Goal: Information Seeking & Learning: Learn about a topic

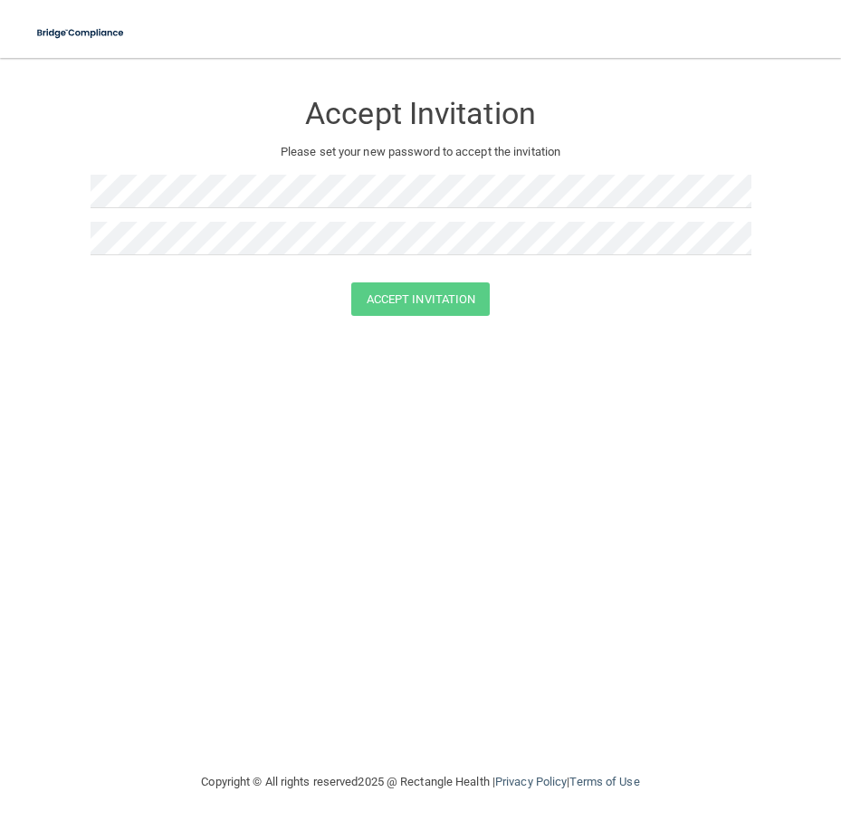
click at [229, 264] on div at bounding box center [421, 245] width 661 height 47
click at [455, 298] on button "Accept Invitation" at bounding box center [420, 300] width 139 height 34
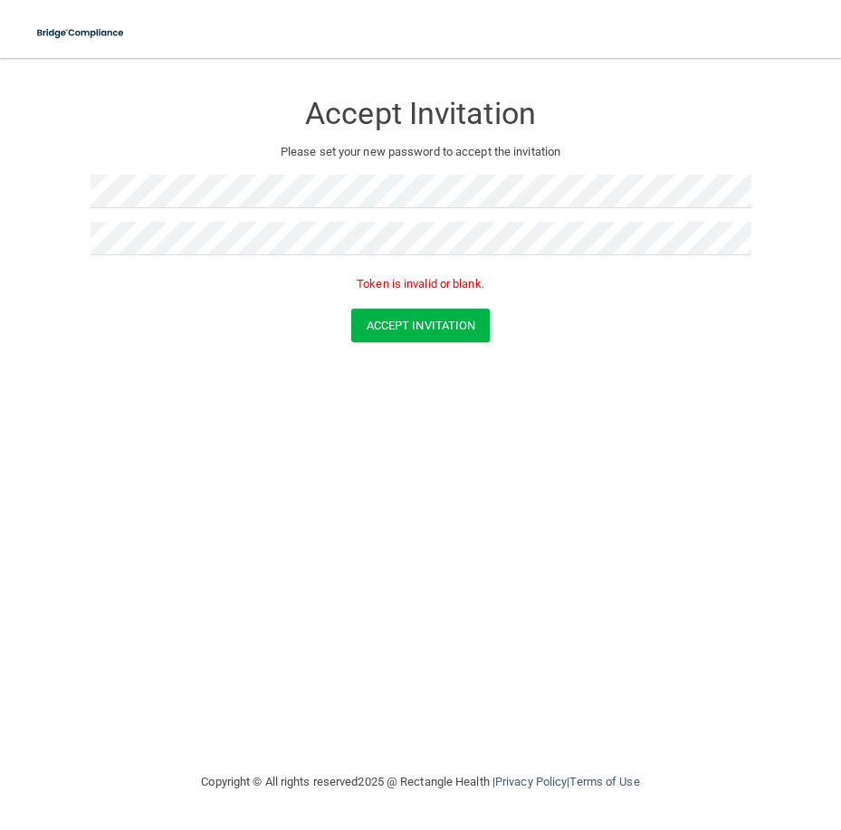
click at [646, 156] on p "Please set your new password to accept the invitation" at bounding box center [421, 152] width 634 height 22
click at [654, 152] on p "Please set your new password to accept the invitation" at bounding box center [421, 152] width 634 height 22
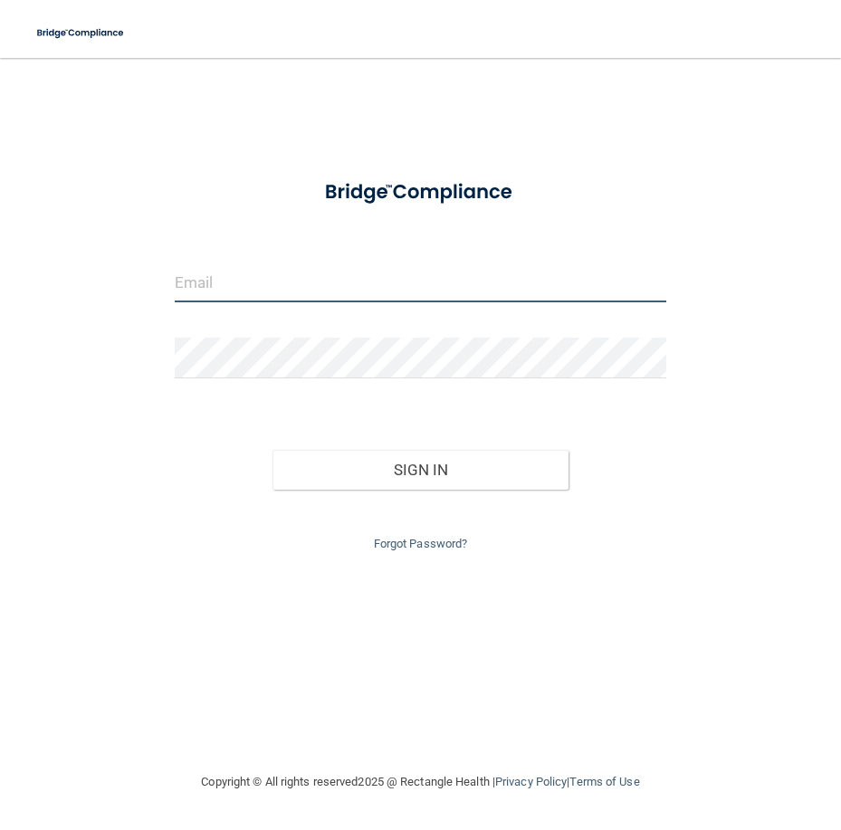
click at [308, 280] on input "email" at bounding box center [421, 282] width 492 height 41
type input "[PERSON_NAME][EMAIL_ADDRESS][DOMAIN_NAME]"
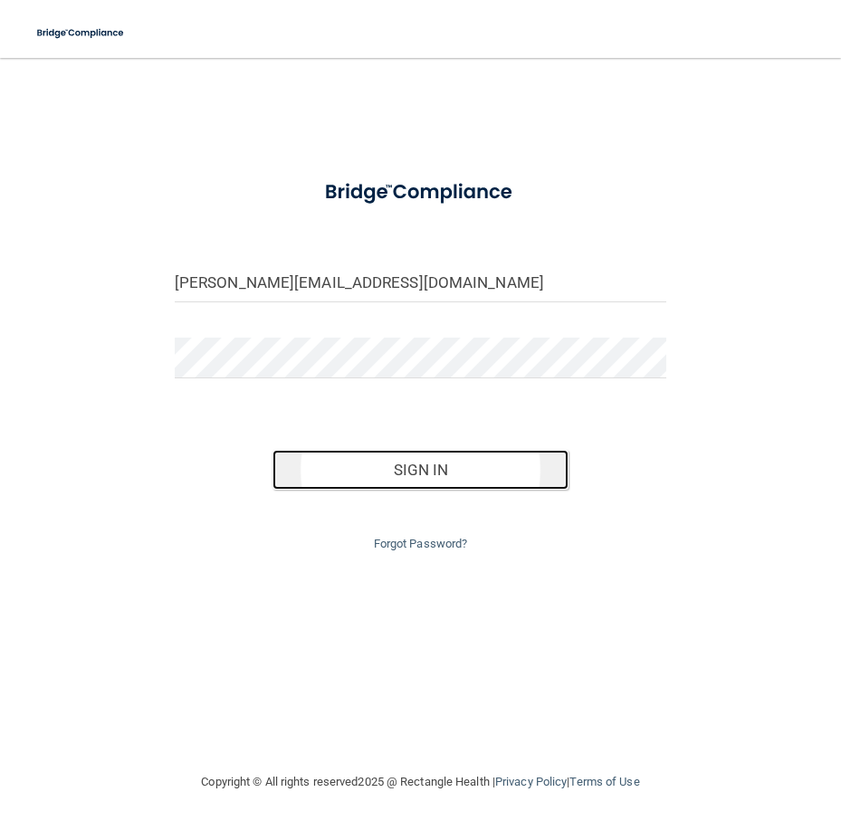
click at [371, 458] on button "Sign In" at bounding box center [420, 470] width 295 height 40
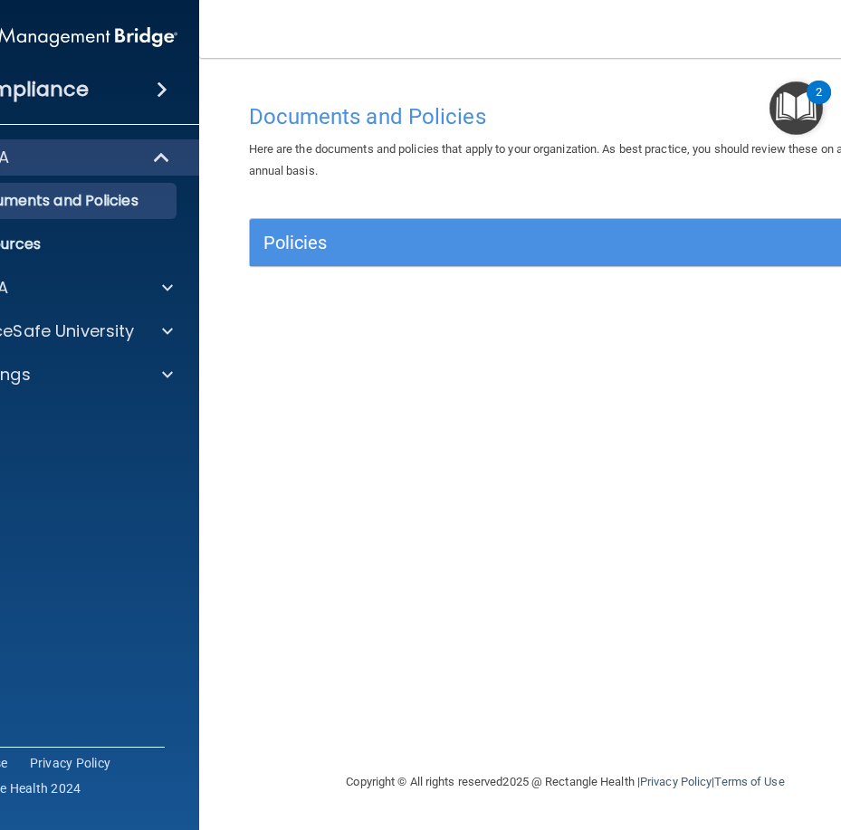
click at [810, 101] on div "2" at bounding box center [819, 93] width 24 height 24
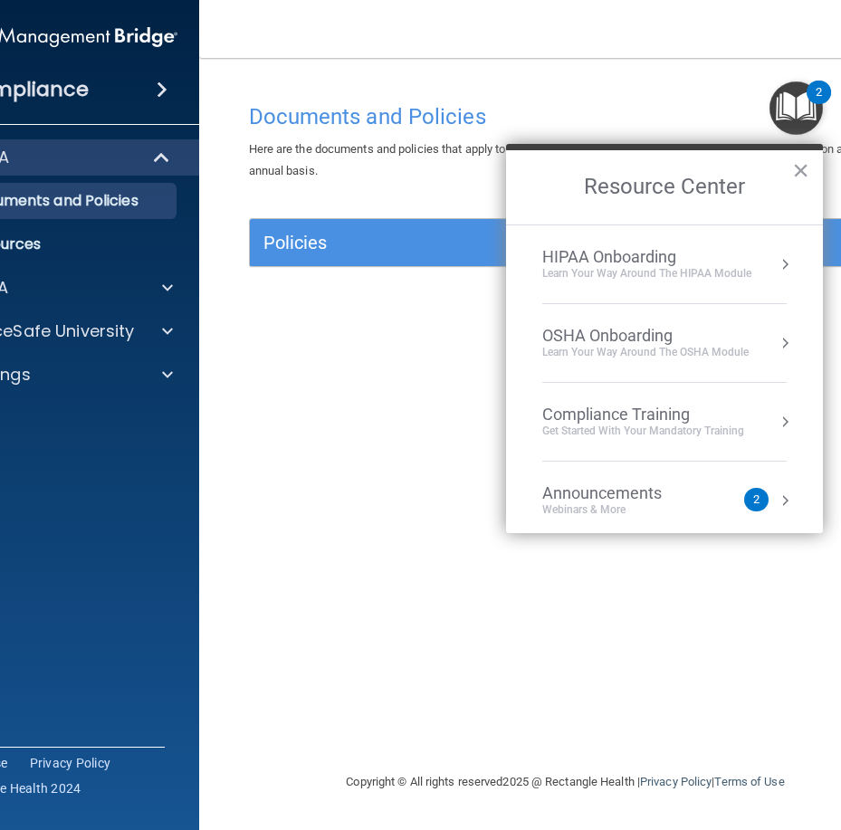
click at [594, 266] on div "Learn Your Way around the HIPAA module" at bounding box center [646, 273] width 209 height 15
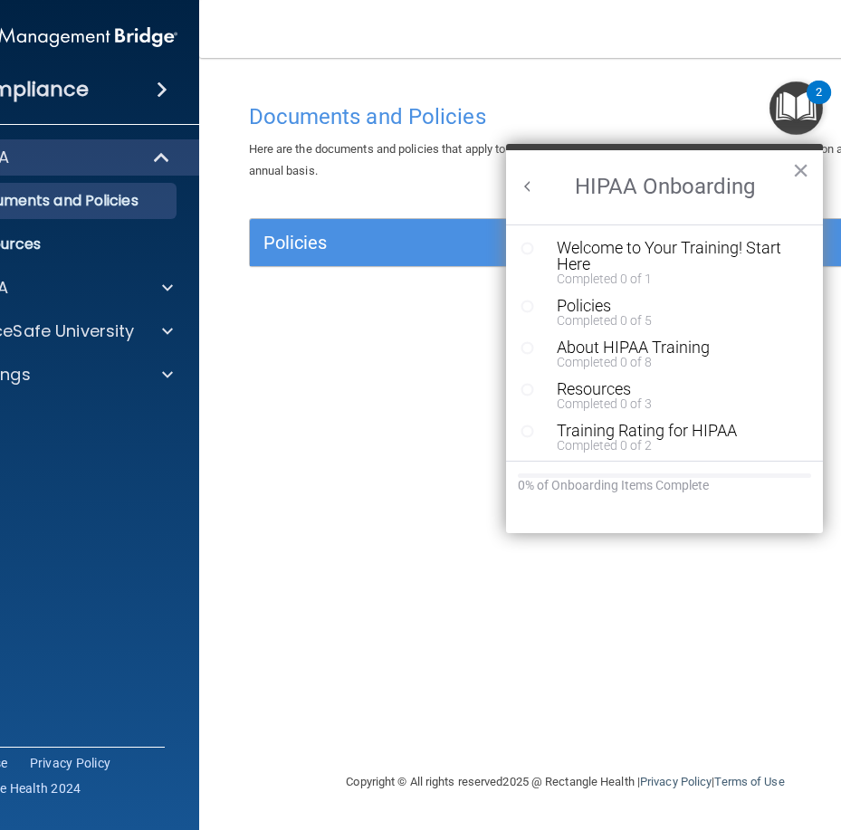
click at [636, 253] on div "Welcome to Your Training! Start Here" at bounding box center [671, 256] width 229 height 33
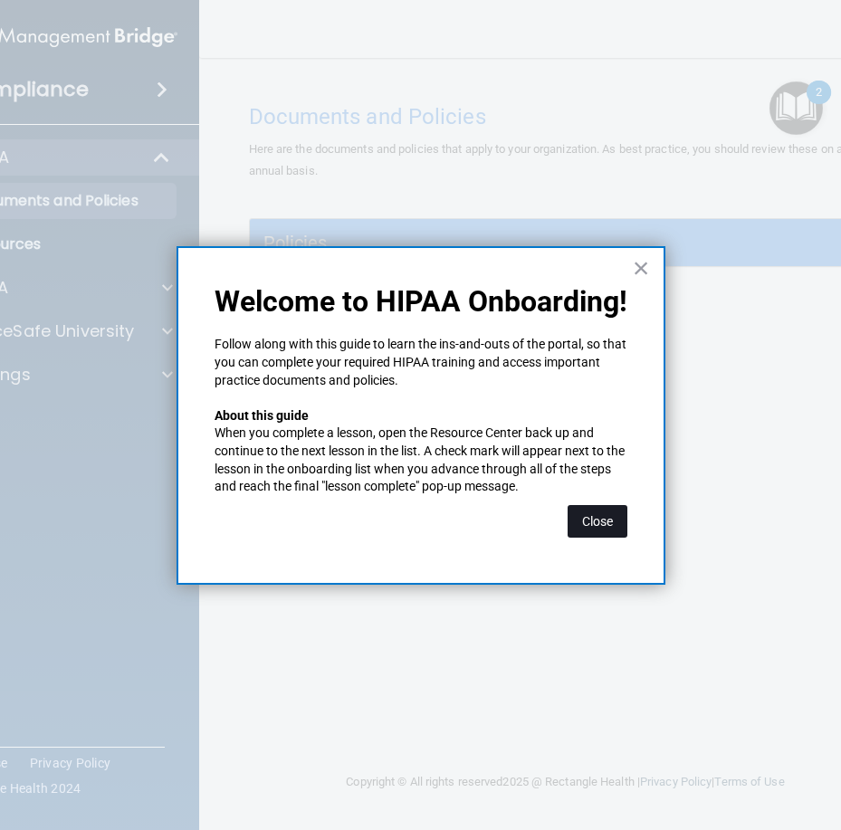
click at [609, 519] on button "Close" at bounding box center [598, 521] width 60 height 33
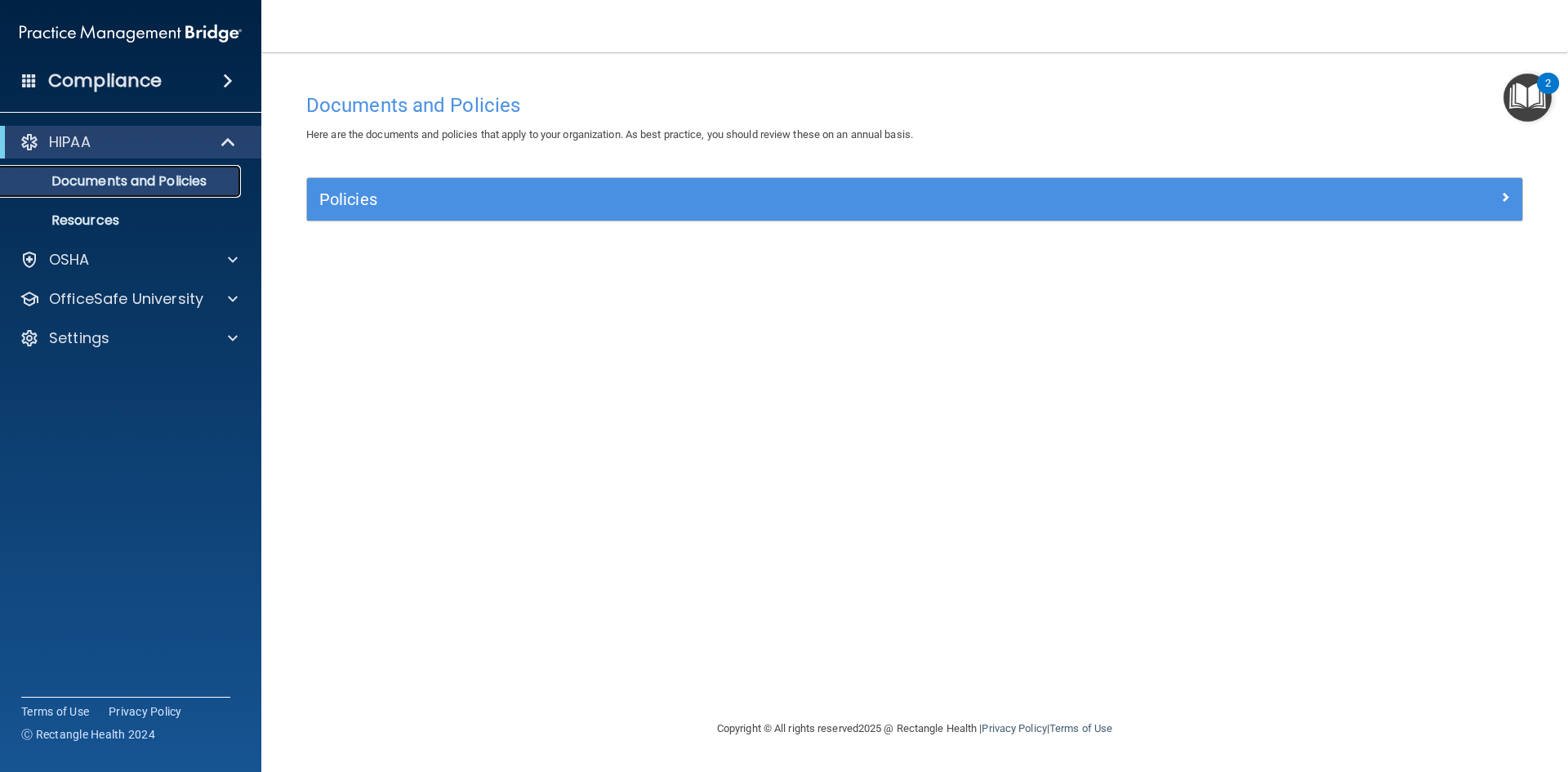
click at [118, 178] on p "Documents and Policies" at bounding box center [122, 181] width 223 height 16
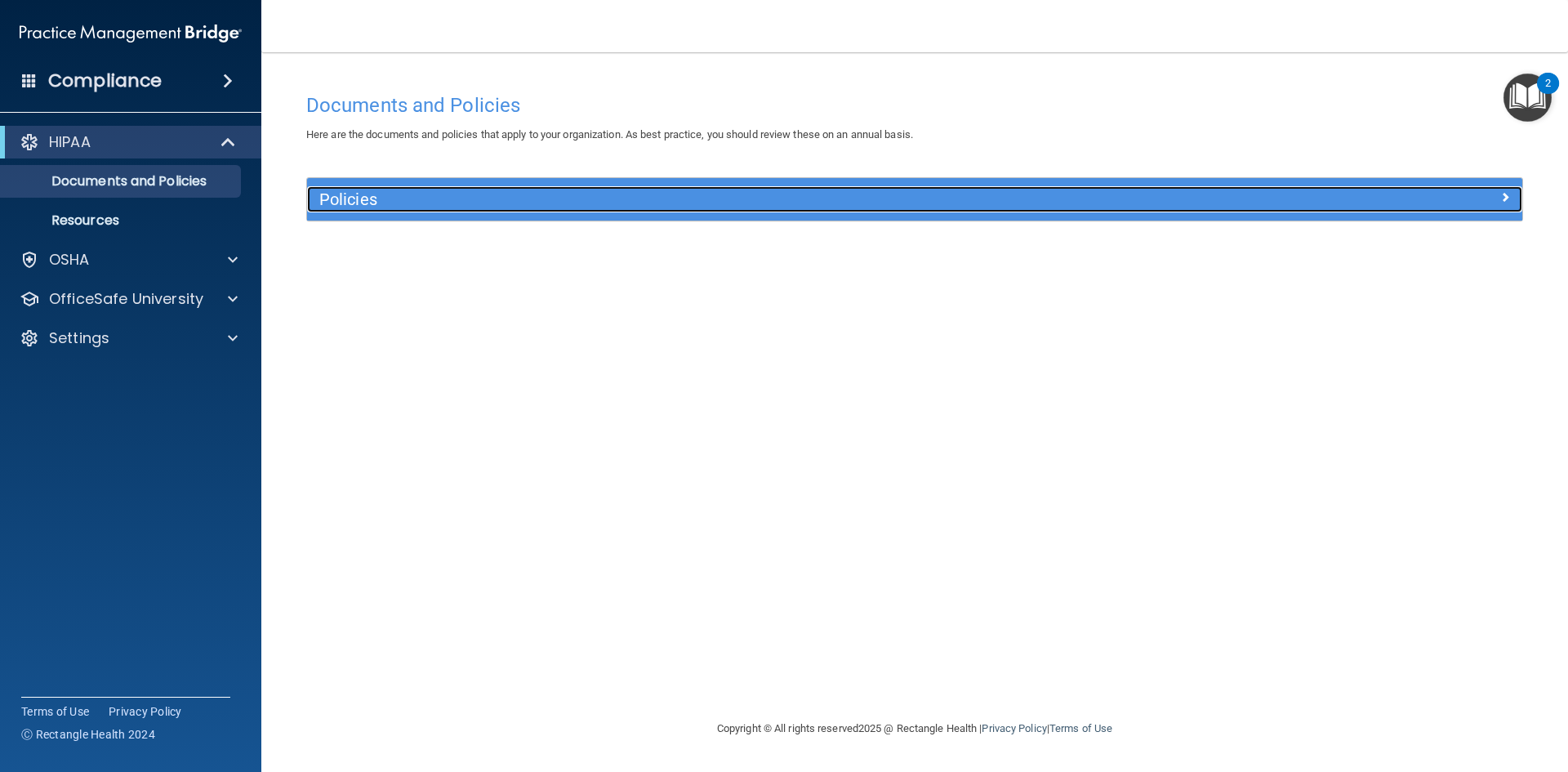
click at [430, 198] on h5 "Policies" at bounding box center [762, 199] width 886 height 18
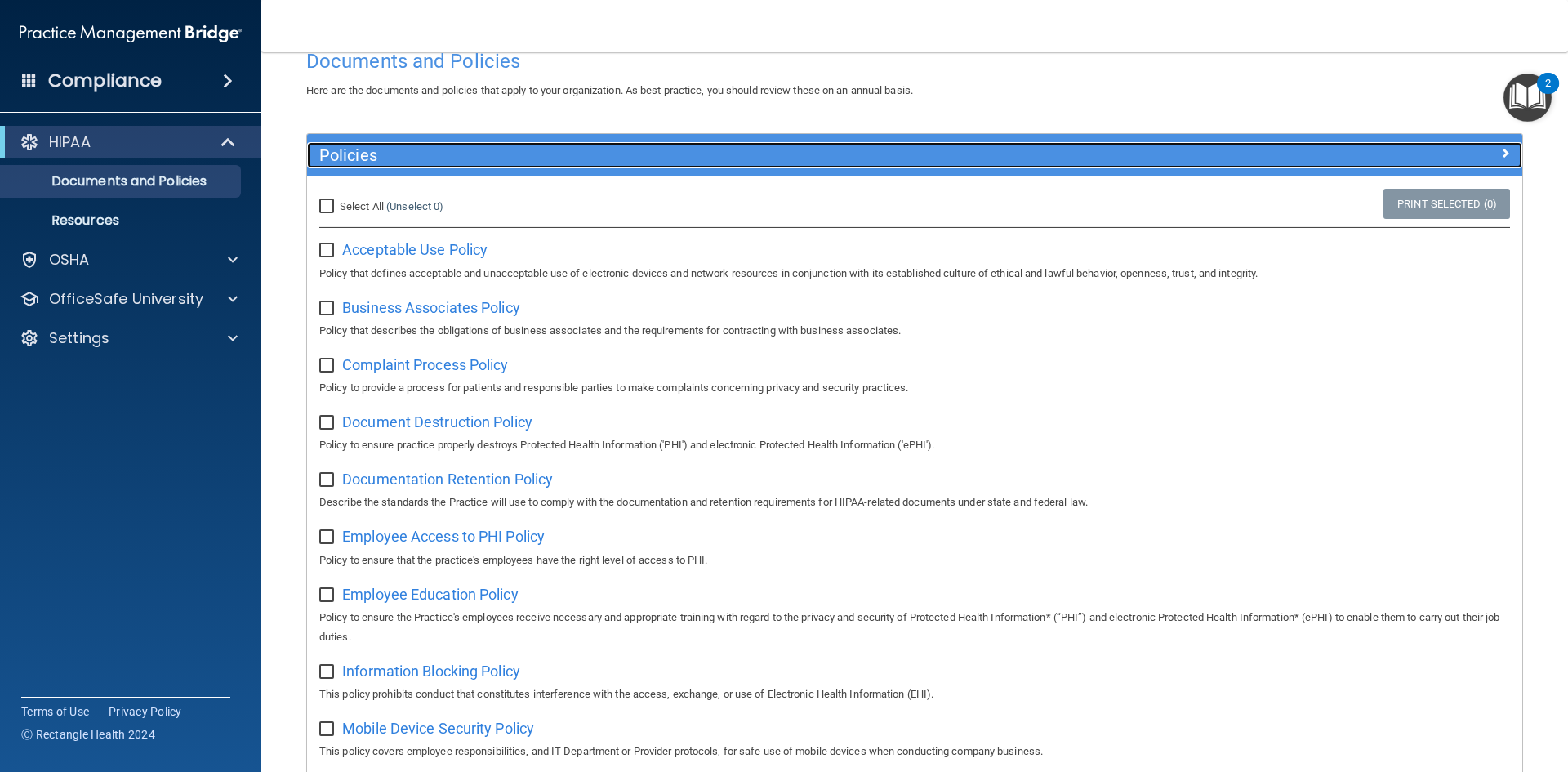
scroll to position [163, 0]
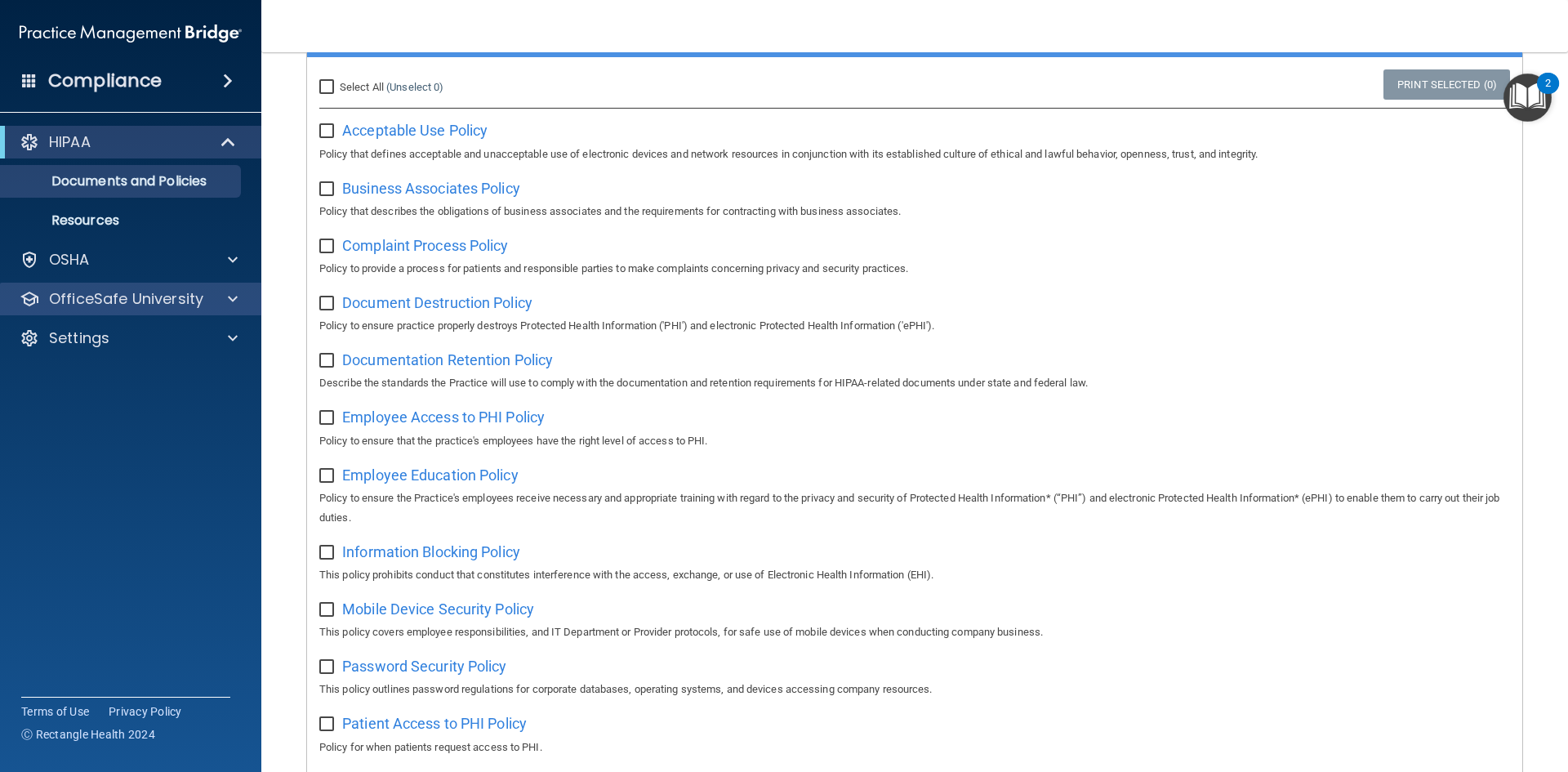
click at [234, 286] on div "OfficeSafe University" at bounding box center [131, 299] width 262 height 32
click at [234, 300] on span at bounding box center [233, 299] width 10 height 20
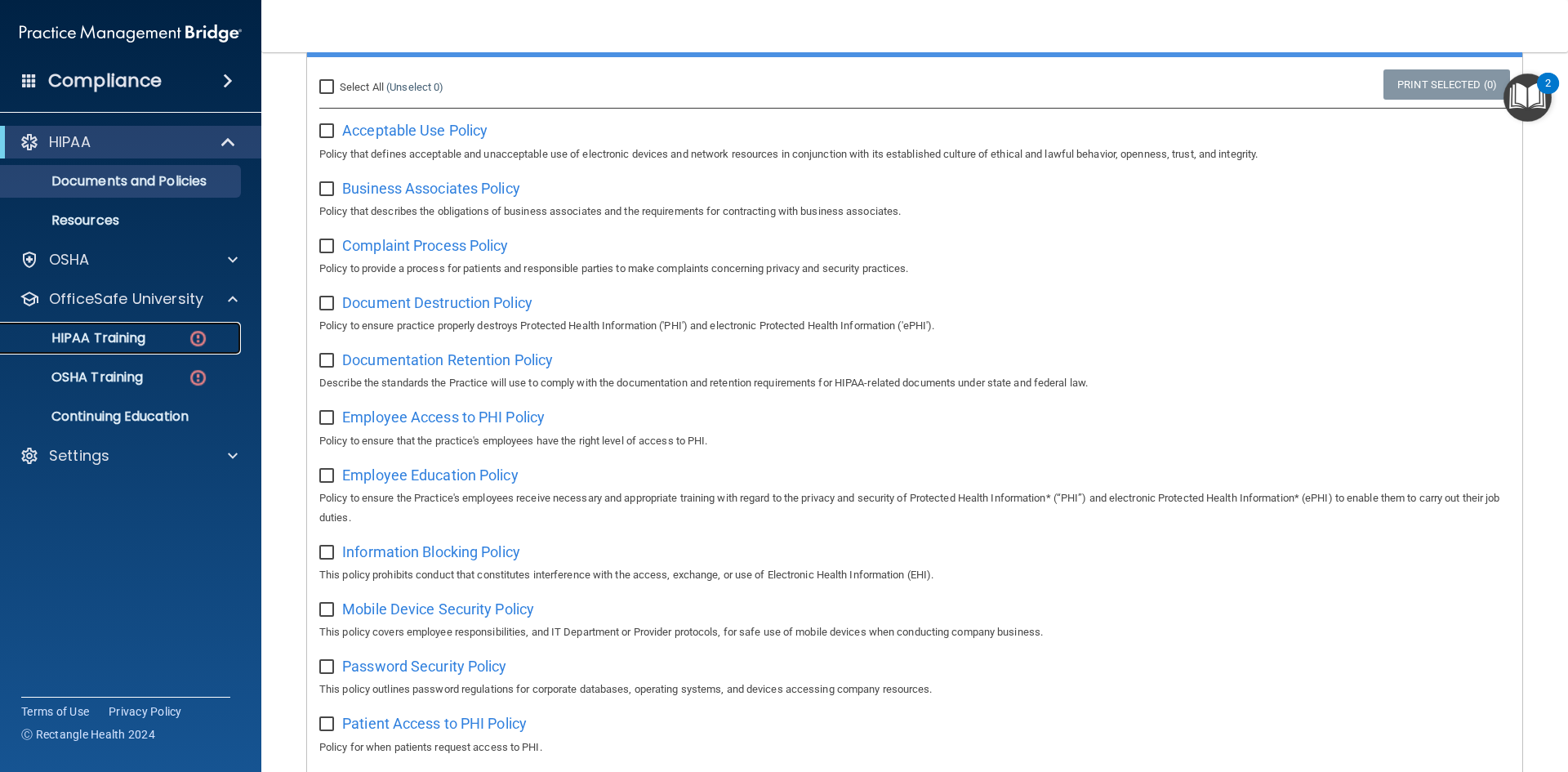
click at [79, 340] on p "HIPAA Training" at bounding box center [78, 338] width 134 height 16
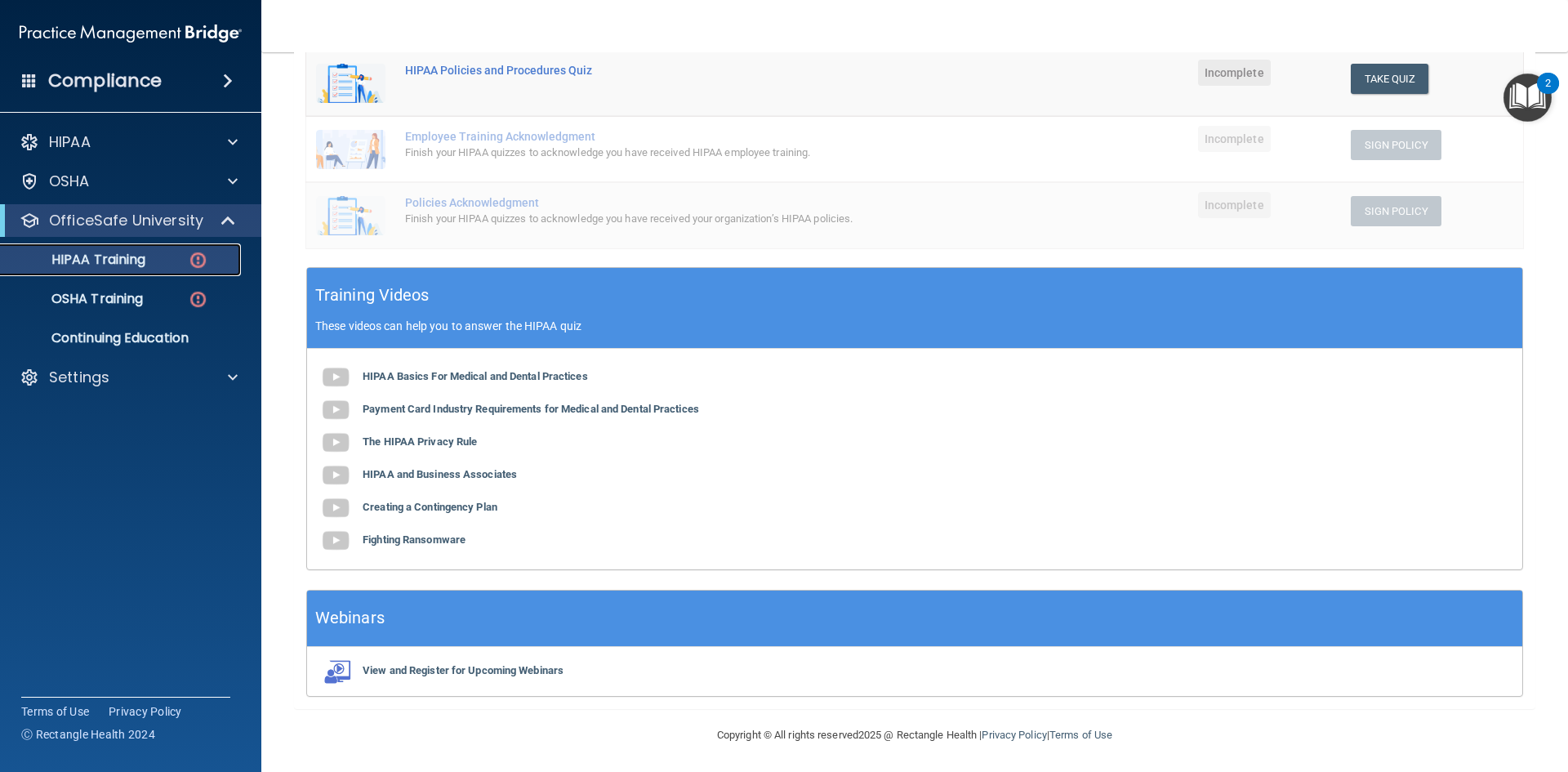
scroll to position [372, 0]
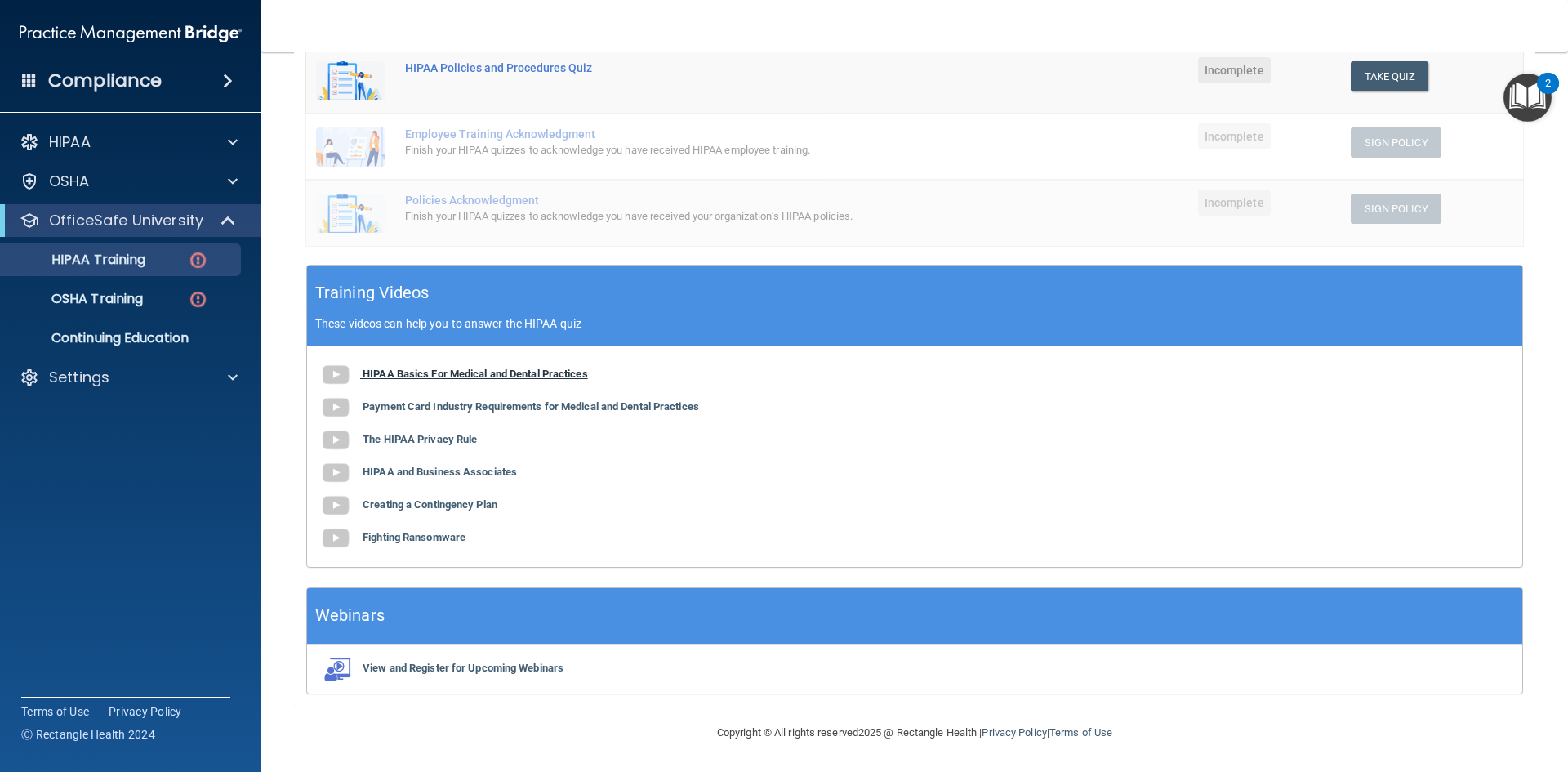
click at [436, 378] on b "HIPAA Basics For Medical and Dental Practices" at bounding box center [475, 373] width 225 height 13
click at [458, 372] on b "HIPAA Basics For Medical and Dental Practices" at bounding box center [475, 373] width 225 height 13
